Goal: Check status: Check status

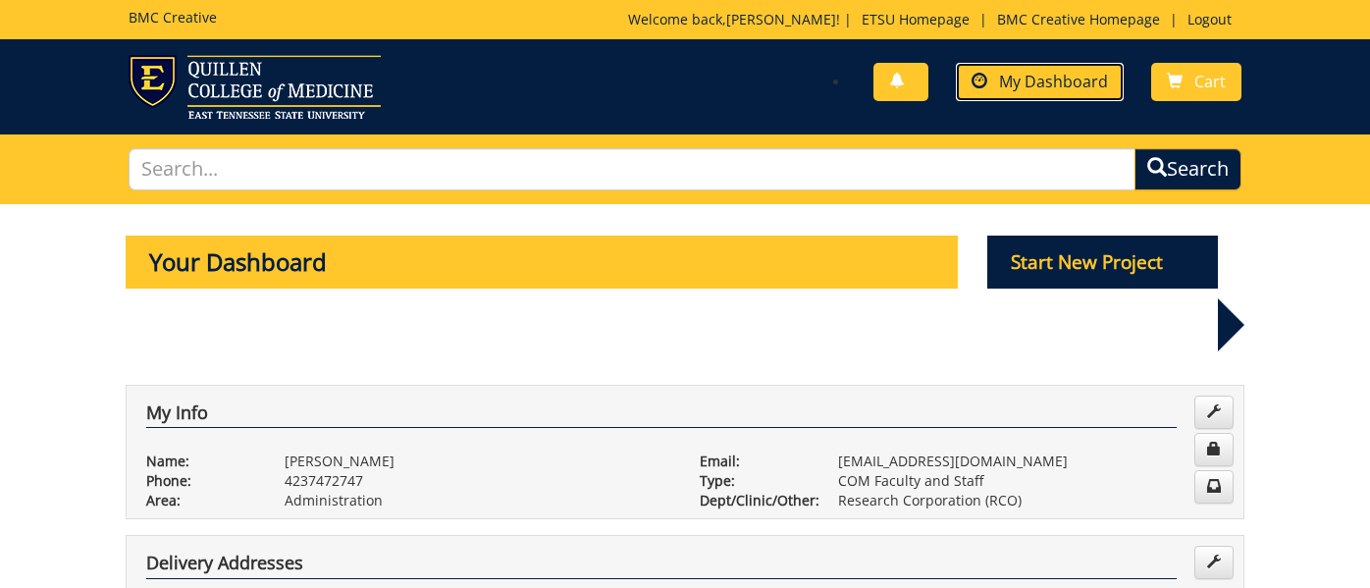
click at [1046, 81] on span "My Dashboard" at bounding box center [1053, 82] width 109 height 22
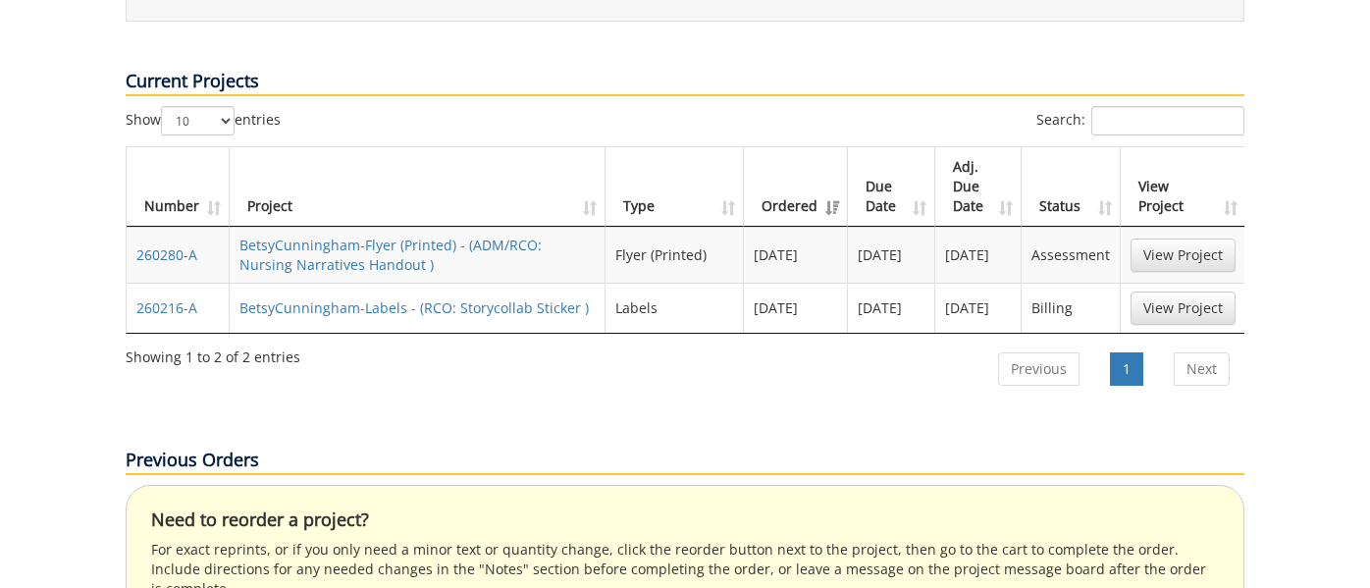
scroll to position [781, 0]
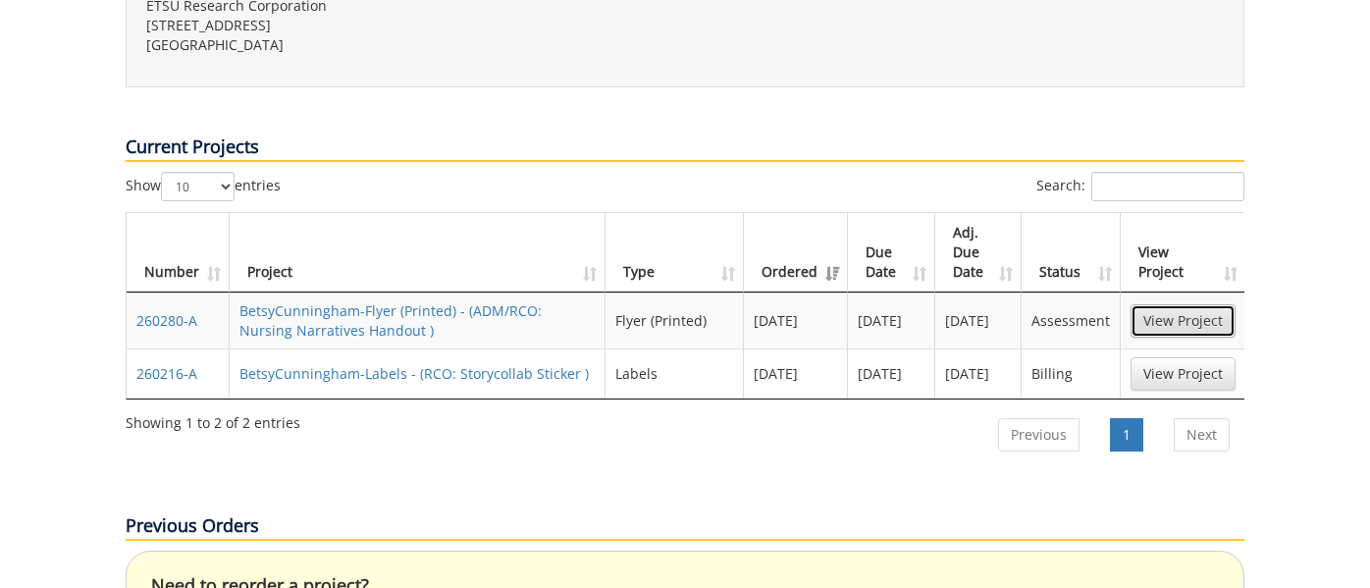
click at [1172, 304] on link "View Project" at bounding box center [1183, 320] width 105 height 33
